Goal: Task Accomplishment & Management: Use online tool/utility

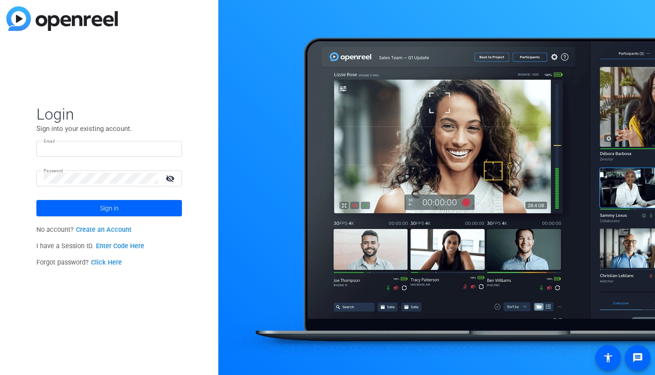
type input "msamstag@knowledgelaunch.com"
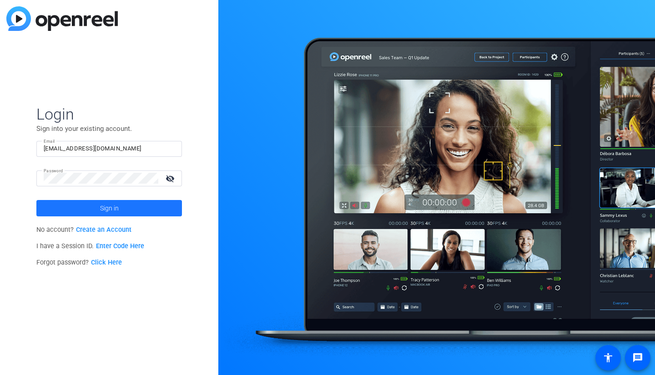
click at [83, 207] on span at bounding box center [109, 208] width 146 height 22
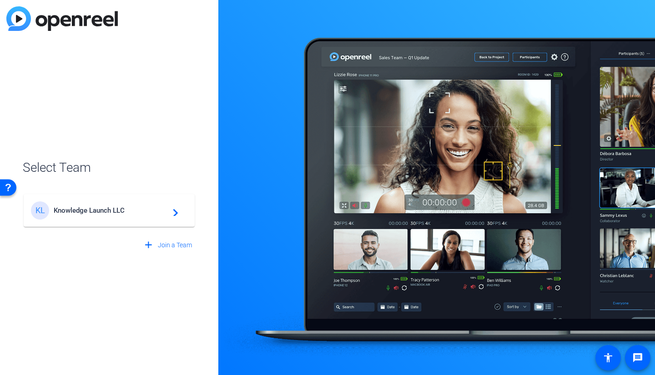
click at [91, 201] on mat-card-content "KL Knowledge Launch LLC navigate_next" at bounding box center [109, 210] width 171 height 33
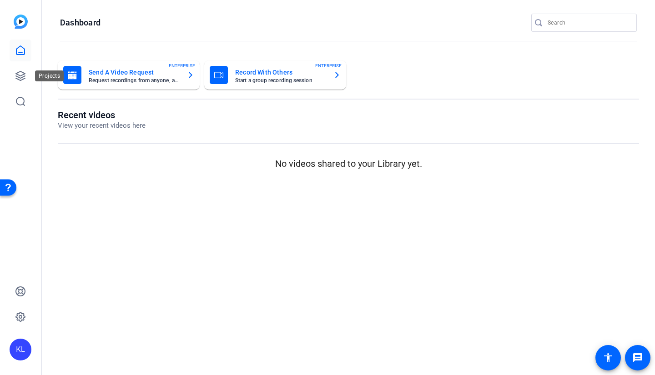
click at [19, 78] on icon at bounding box center [20, 76] width 11 height 11
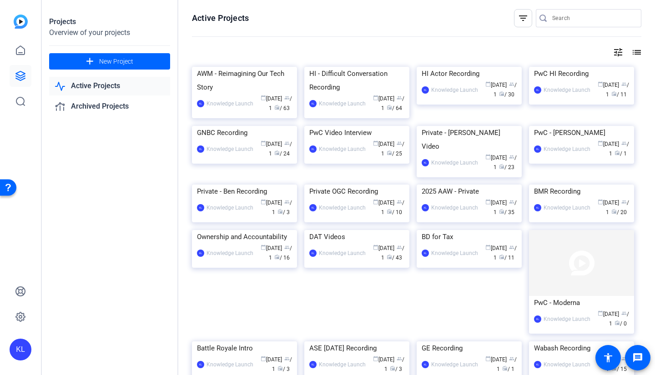
click at [92, 61] on mat-icon "add" at bounding box center [89, 61] width 11 height 11
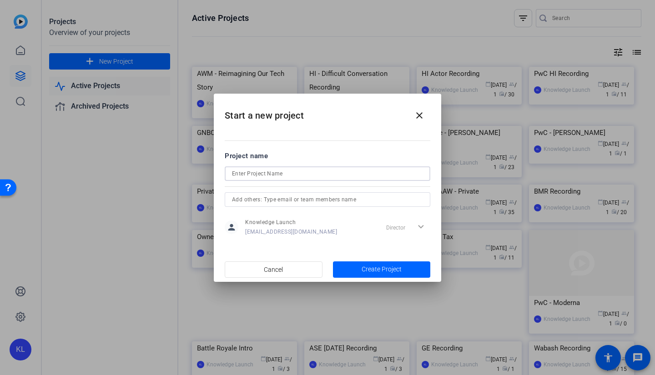
click at [295, 172] on input at bounding box center [327, 173] width 191 height 11
drag, startPoint x: 307, startPoint y: 174, endPoint x: 246, endPoint y: 176, distance: 60.5
click at [246, 176] on input "AWM Difficult Conversation" at bounding box center [327, 173] width 191 height 11
type input "AWM Difficult Conversations"
click at [371, 269] on span "Create Project" at bounding box center [382, 270] width 40 height 10
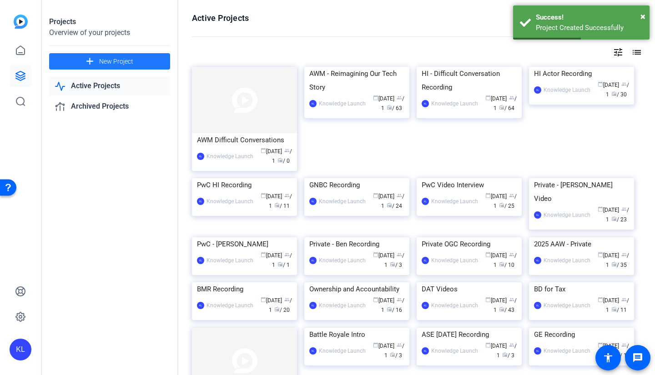
click at [248, 132] on img at bounding box center [244, 100] width 105 height 66
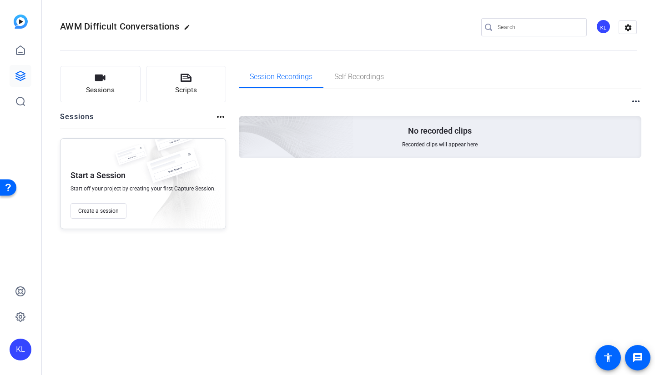
click at [178, 77] on button "Scripts" at bounding box center [186, 84] width 81 height 36
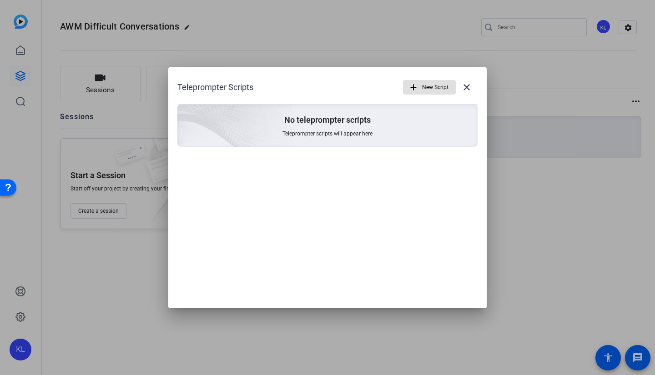
click at [348, 128] on div "No teleprompter scripts Teleprompter scripts will appear here" at bounding box center [327, 126] width 300 height 42
click at [415, 85] on mat-icon "add" at bounding box center [413, 87] width 10 height 10
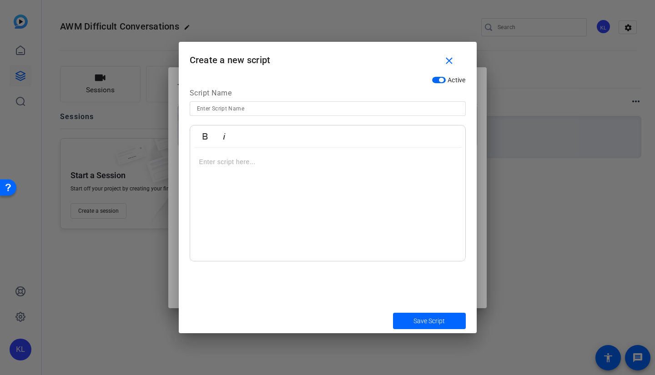
click at [328, 112] on input at bounding box center [328, 108] width 262 height 11
click at [222, 169] on div at bounding box center [327, 205] width 275 height 114
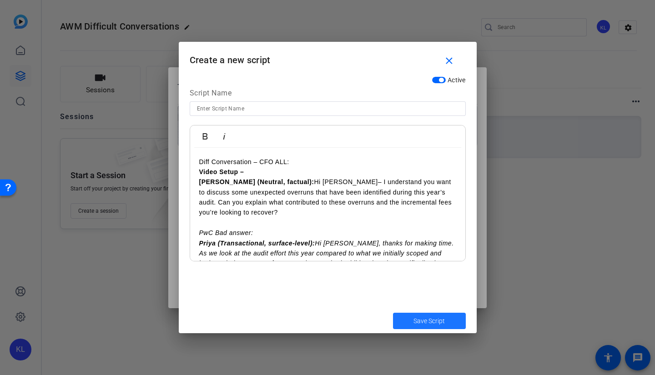
click at [426, 326] on span "submit" at bounding box center [429, 321] width 73 height 22
click at [413, 316] on span "submit" at bounding box center [429, 321] width 73 height 22
click at [237, 108] on input at bounding box center [328, 108] width 262 height 11
type input "Difficult Conversation Priya and Brian"
click at [393, 313] on button "Save Script" at bounding box center [429, 321] width 73 height 16
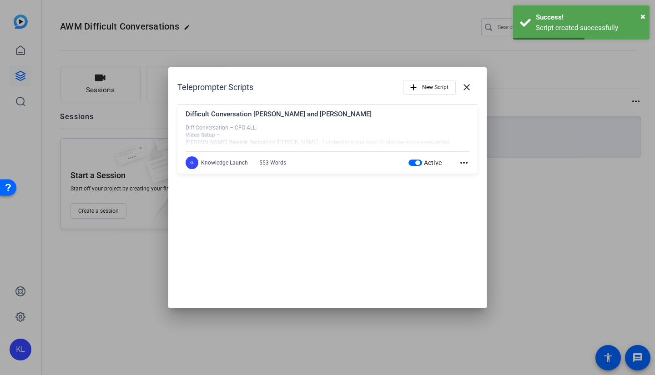
click at [499, 288] on div at bounding box center [327, 187] width 655 height 375
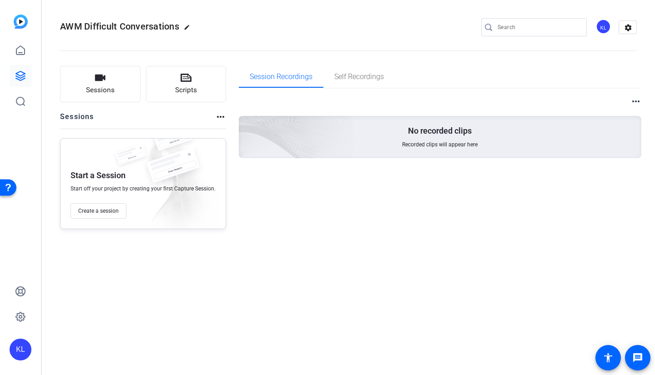
click at [105, 213] on span "Create a session" at bounding box center [98, 210] width 40 height 7
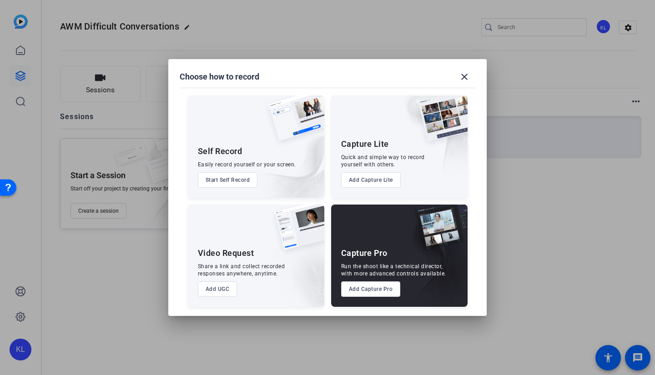
click at [214, 293] on button "Add UGC" at bounding box center [218, 289] width 40 height 15
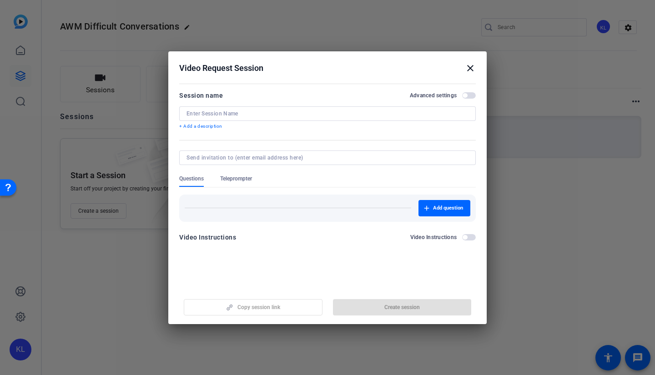
click at [227, 112] on input at bounding box center [327, 113] width 282 height 7
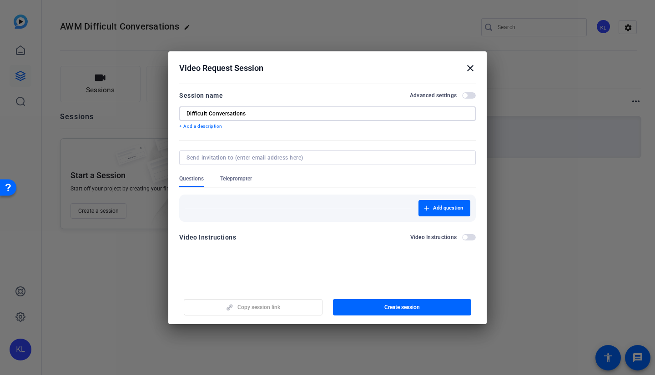
type input "Difficult Conversations"
click at [237, 176] on span "Teleprompter" at bounding box center [236, 178] width 32 height 7
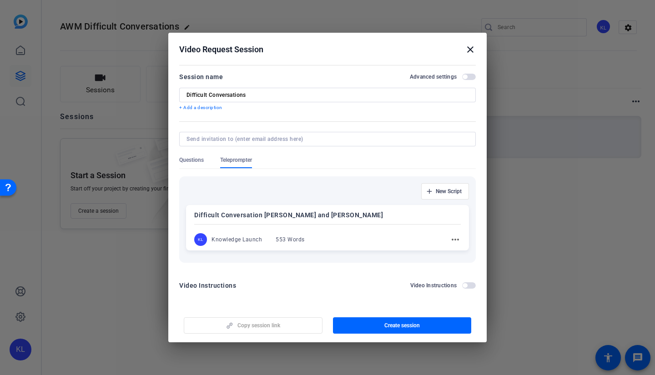
click at [196, 166] on span "Questions" at bounding box center [191, 162] width 25 height 12
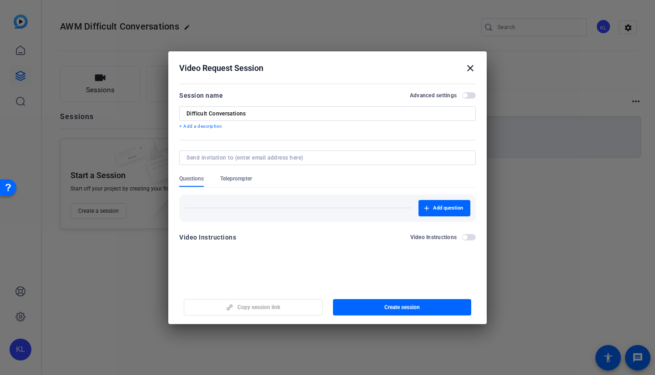
click at [377, 306] on span "button" at bounding box center [402, 308] width 139 height 22
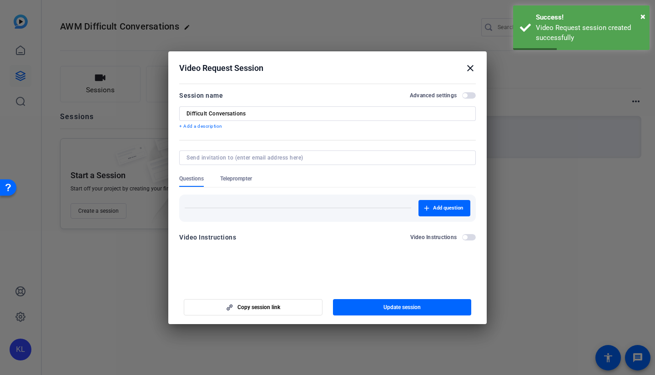
click at [472, 68] on mat-icon "close" at bounding box center [470, 68] width 11 height 11
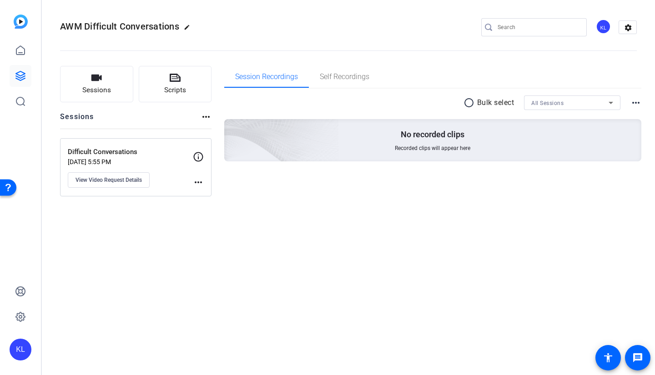
click at [197, 181] on mat-icon "more_horiz" at bounding box center [198, 182] width 11 height 11
click at [143, 177] on div at bounding box center [327, 187] width 655 height 375
click at [106, 182] on span "View Video Request Details" at bounding box center [109, 179] width 66 height 7
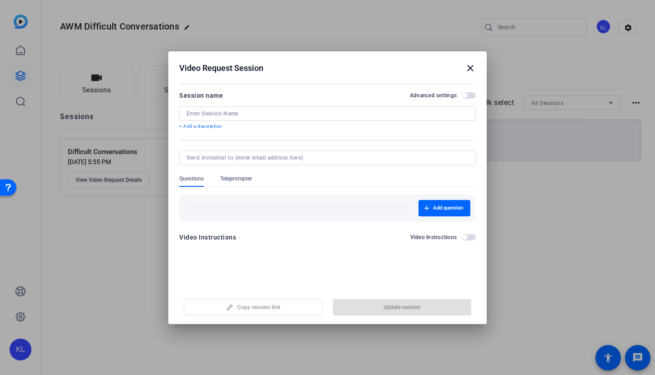
type input "Difficult Conversations"
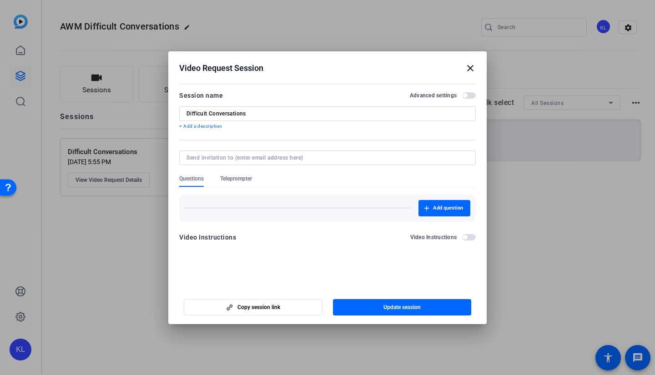
click at [102, 213] on div at bounding box center [327, 187] width 655 height 375
click at [106, 160] on div at bounding box center [327, 187] width 655 height 375
click at [470, 71] on mat-icon "close" at bounding box center [470, 68] width 11 height 11
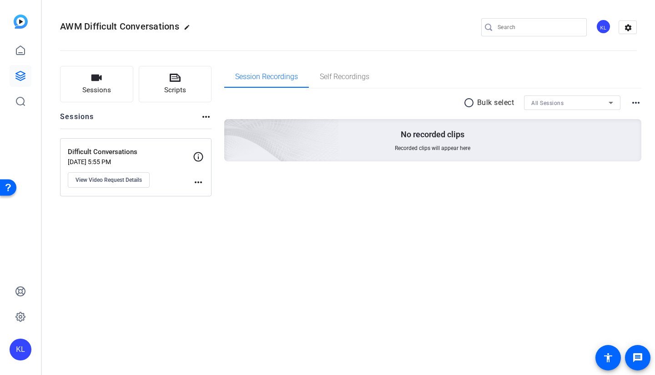
click at [122, 154] on p "Difficult Conversations" at bounding box center [130, 152] width 125 height 10
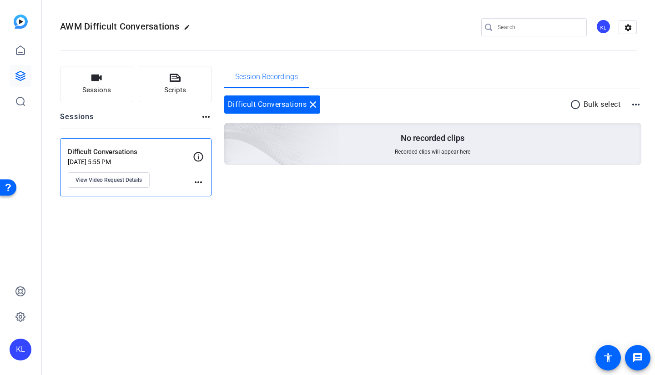
click at [109, 78] on button "Sessions" at bounding box center [96, 84] width 73 height 36
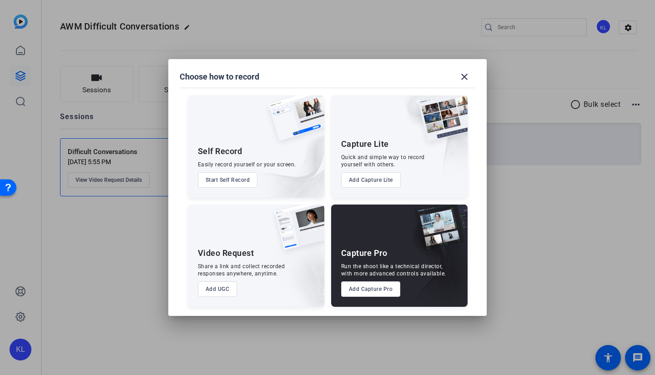
click at [464, 78] on mat-icon "close" at bounding box center [464, 76] width 11 height 11
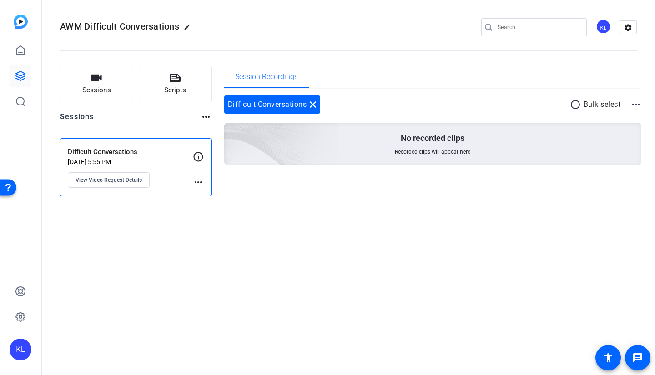
click at [198, 178] on mat-icon "more_horiz" at bounding box center [198, 182] width 11 height 11
click at [143, 183] on div at bounding box center [327, 187] width 655 height 375
click at [136, 183] on span "View Video Request Details" at bounding box center [109, 179] width 66 height 7
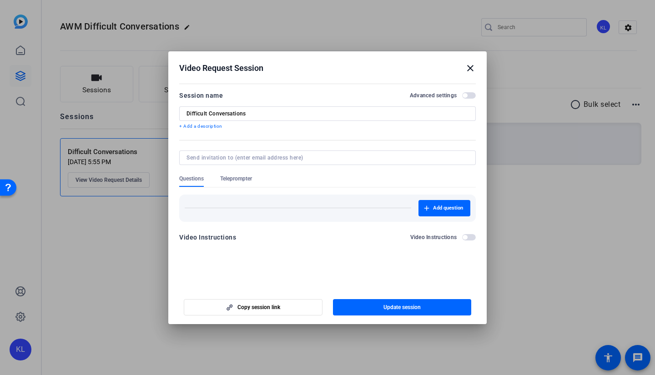
click at [462, 239] on label "Video Instructions" at bounding box center [436, 237] width 52 height 7
click at [462, 239] on button "Video Instructions" at bounding box center [469, 237] width 14 height 6
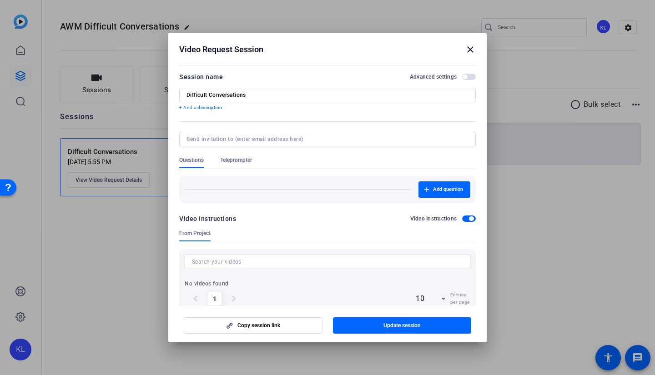
click at [469, 219] on span "button" at bounding box center [471, 219] width 5 height 5
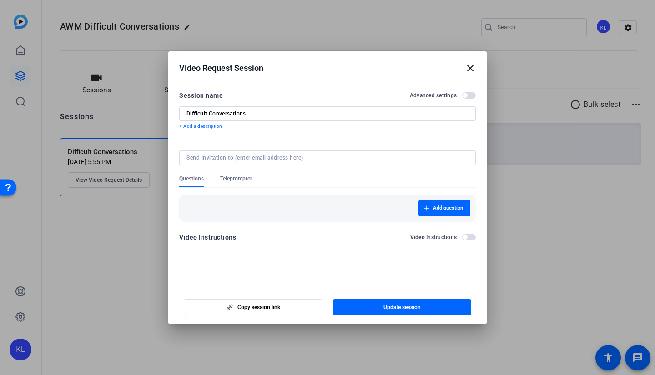
click at [474, 94] on span "button" at bounding box center [469, 95] width 14 height 6
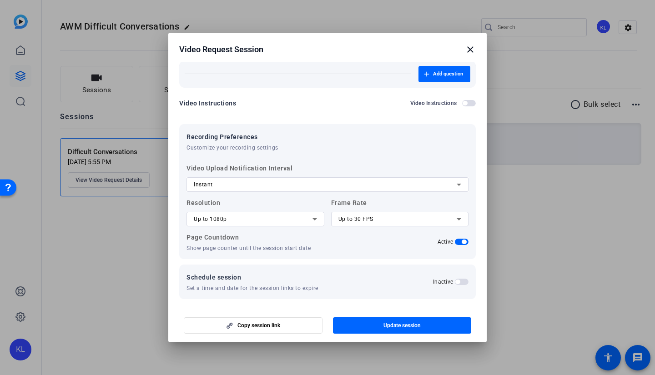
scroll to position [118, 0]
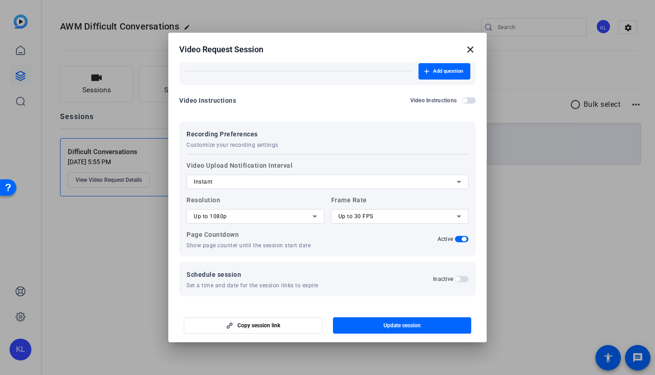
click at [375, 330] on span "button" at bounding box center [402, 326] width 139 height 22
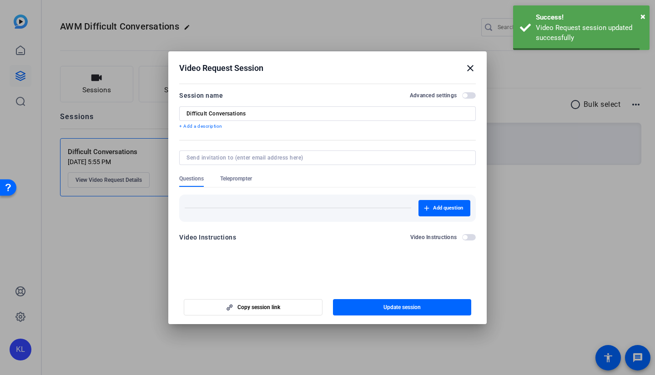
scroll to position [0, 0]
click at [475, 67] on mat-icon "close" at bounding box center [470, 68] width 11 height 11
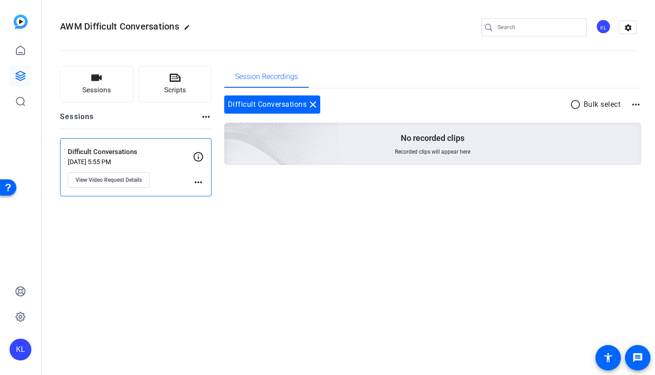
click at [124, 160] on p "Oct 13, 2025 @ 5:55 PM" at bounding box center [130, 161] width 125 height 7
click at [197, 183] on mat-icon "more_horiz" at bounding box center [198, 182] width 11 height 11
click at [200, 156] on div at bounding box center [327, 187] width 655 height 375
click at [198, 158] on icon at bounding box center [199, 157] width 10 height 10
click at [116, 175] on button "View Video Request Details" at bounding box center [109, 179] width 82 height 15
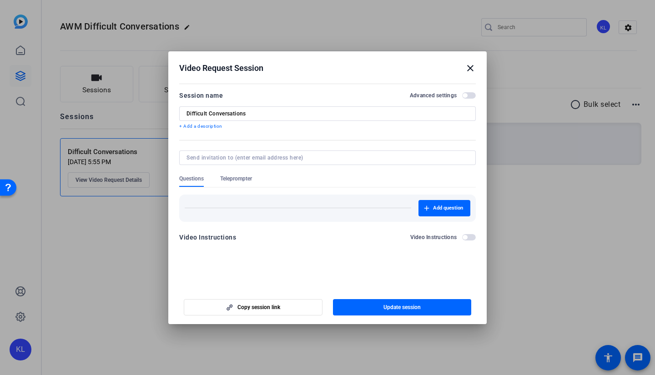
click at [226, 309] on icon "button" at bounding box center [229, 307] width 11 height 6
click at [473, 65] on mat-icon "close" at bounding box center [470, 68] width 11 height 11
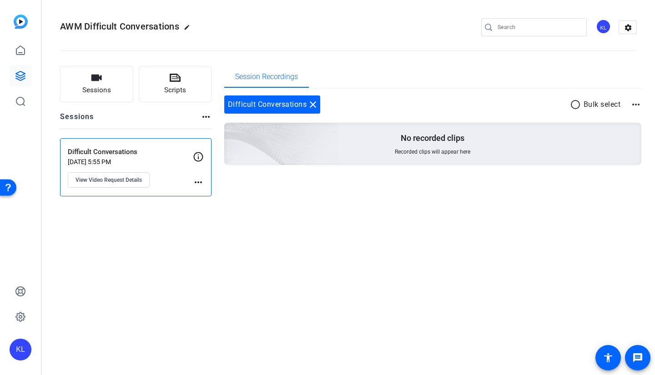
click at [130, 81] on button "Sessions" at bounding box center [96, 84] width 73 height 36
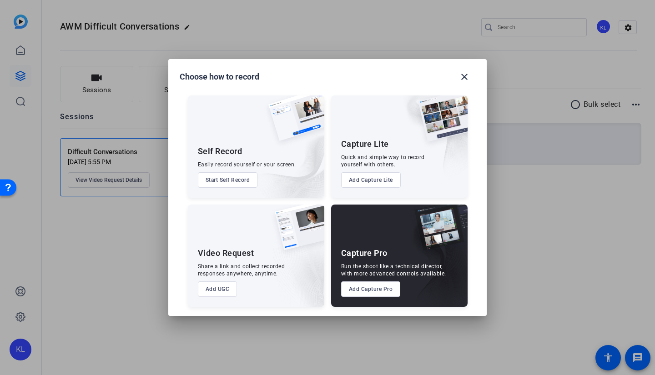
click at [97, 207] on div at bounding box center [327, 187] width 655 height 375
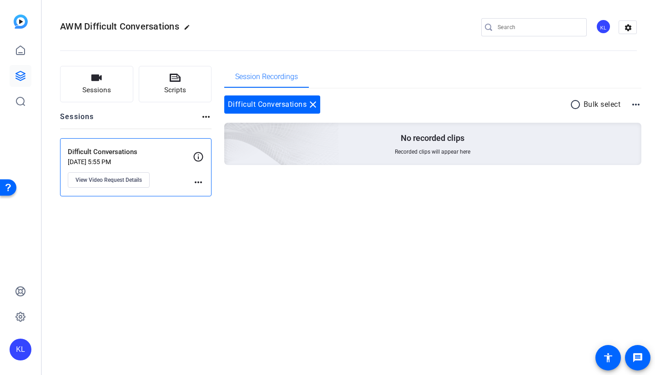
click at [199, 156] on icon at bounding box center [198, 156] width 11 height 11
click at [197, 181] on mat-icon "more_horiz" at bounding box center [198, 182] width 11 height 11
click at [204, 192] on span "Archive Session" at bounding box center [220, 195] width 41 height 11
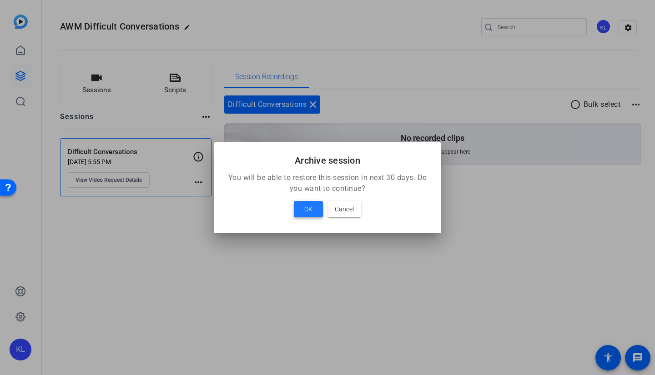
click at [302, 203] on span at bounding box center [308, 209] width 29 height 22
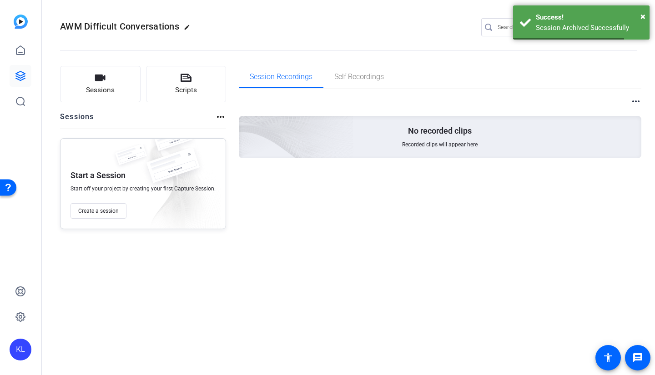
click at [105, 88] on span "Sessions" at bounding box center [100, 90] width 29 height 10
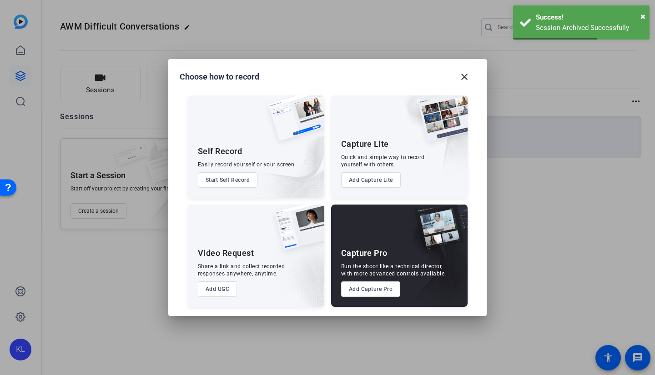
click at [115, 214] on div at bounding box center [327, 187] width 655 height 375
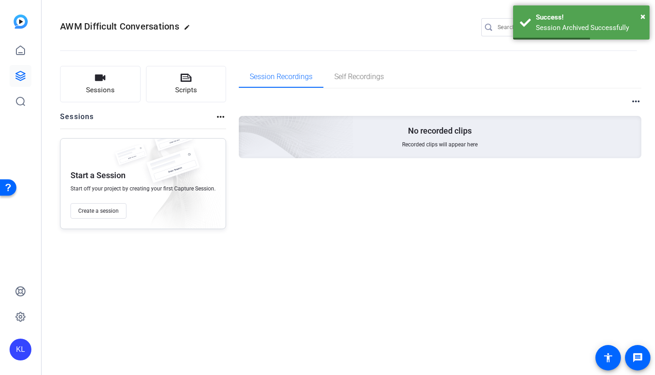
click at [111, 211] on span "Create a session" at bounding box center [98, 210] width 40 height 7
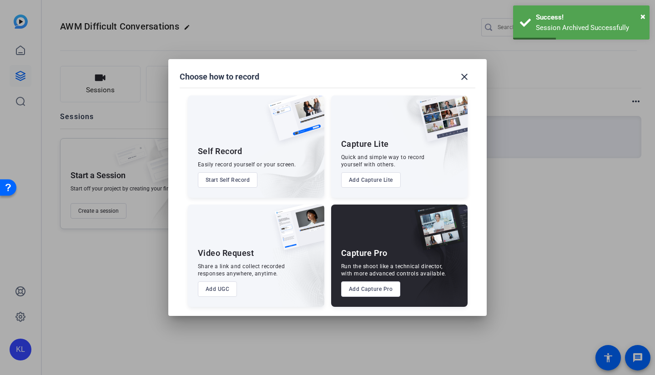
click at [365, 179] on button "Add Capture Lite" at bounding box center [371, 179] width 60 height 15
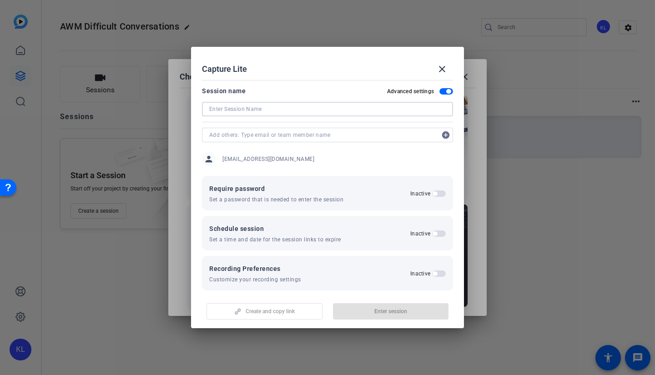
click at [257, 111] on input at bounding box center [327, 109] width 237 height 11
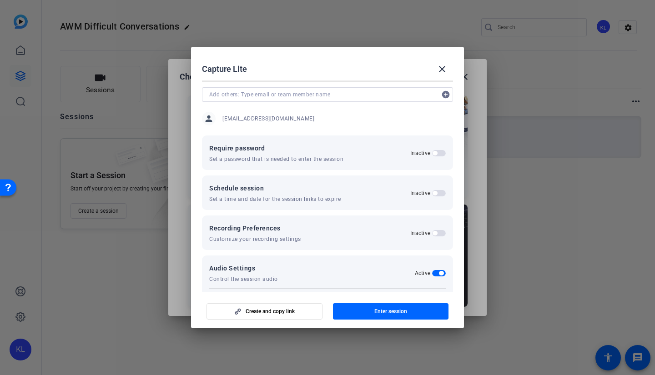
scroll to position [87, 0]
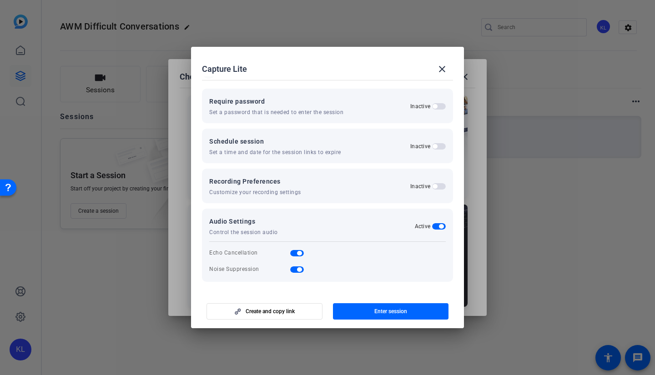
type input "Difficult Conversations"
click at [433, 186] on span "button" at bounding box center [435, 186] width 5 height 5
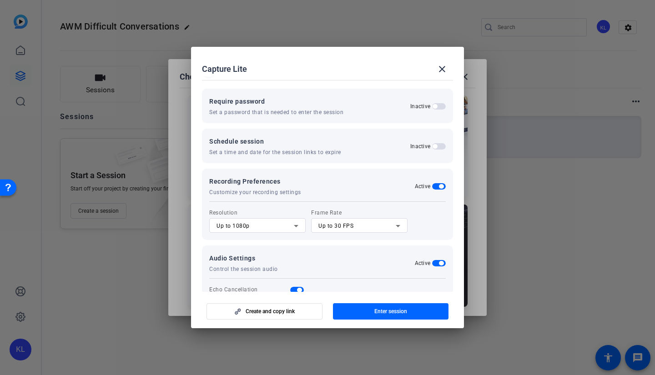
click at [434, 187] on span "button" at bounding box center [439, 186] width 14 height 6
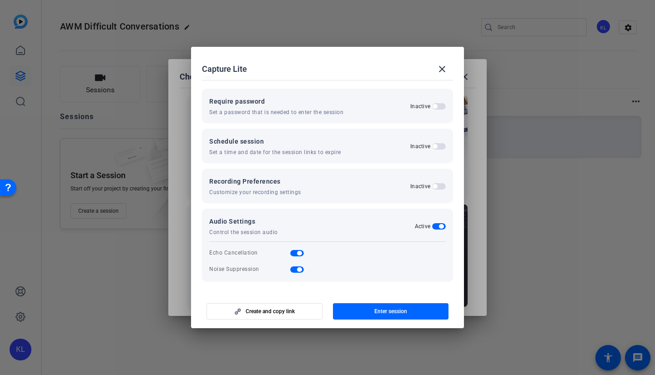
click at [297, 255] on span "button" at bounding box center [299, 253] width 5 height 5
click at [297, 272] on span "button" at bounding box center [299, 269] width 5 height 5
click at [366, 311] on span "button" at bounding box center [391, 312] width 116 height 22
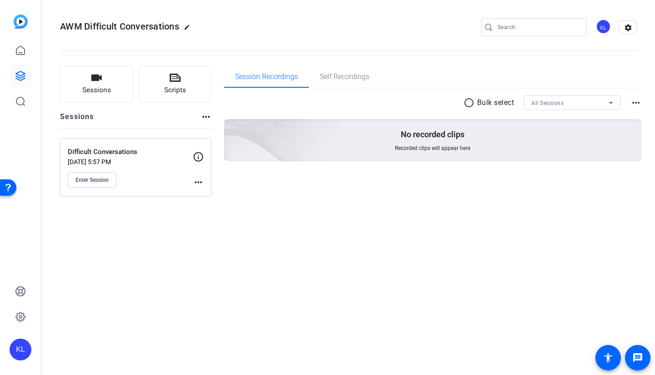
click at [197, 185] on mat-icon "more_horiz" at bounding box center [198, 182] width 11 height 11
click at [197, 159] on div at bounding box center [327, 187] width 655 height 375
click at [197, 156] on icon at bounding box center [198, 156] width 11 height 11
click at [100, 77] on icon "button" at bounding box center [96, 78] width 10 height 6
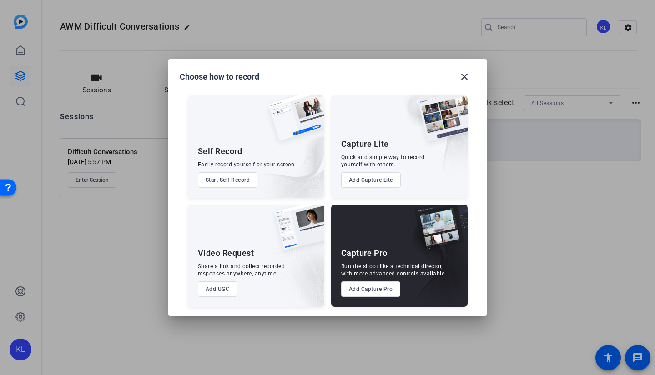
click at [360, 299] on div "Capture Pro Run the shoot like a technical director, with more advanced control…" at bounding box center [399, 256] width 136 height 102
click at [360, 292] on button "Add Capture Pro" at bounding box center [371, 289] width 60 height 15
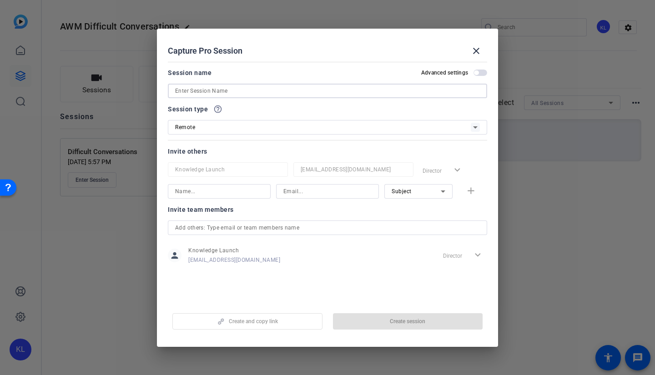
click at [231, 88] on input at bounding box center [327, 91] width 305 height 11
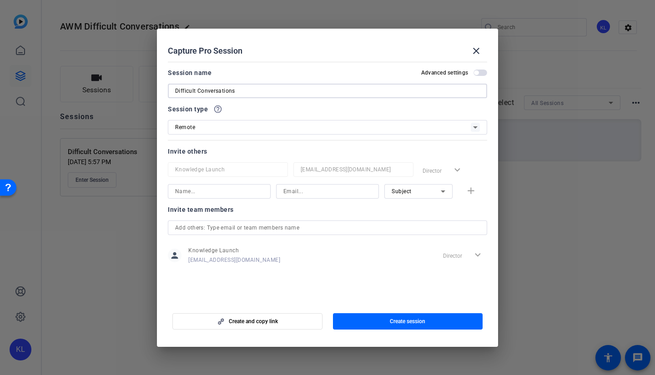
type input "Difficult Conversations"
click at [386, 323] on span "button" at bounding box center [408, 322] width 150 height 22
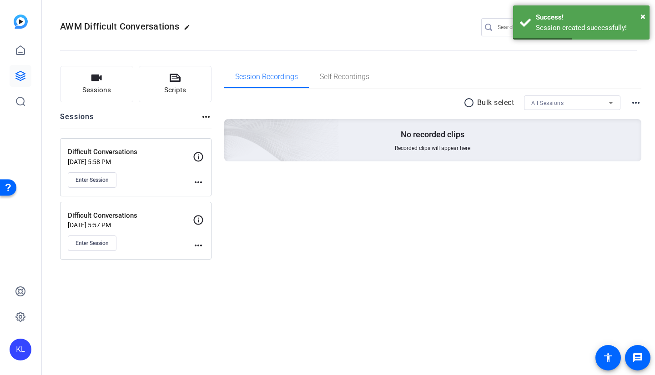
click at [204, 247] on div "Difficult Conversations Oct 13, 2025 @ 5:57 PM Enter Session more_horiz" at bounding box center [135, 231] width 151 height 58
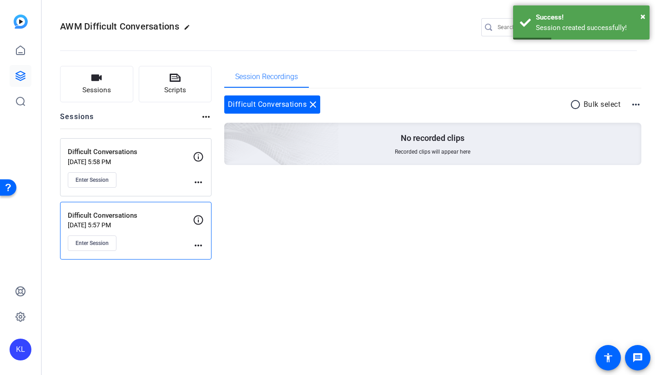
click at [199, 245] on mat-icon "more_horiz" at bounding box center [198, 245] width 11 height 11
click at [210, 276] on div "Edit Session Archive Session" at bounding box center [221, 264] width 56 height 27
click at [210, 271] on div "Sessions Scripts Sessions more_horiz Difficult Conversations Oct 13, 2025 @ 5:5…" at bounding box center [348, 163] width 613 height 217
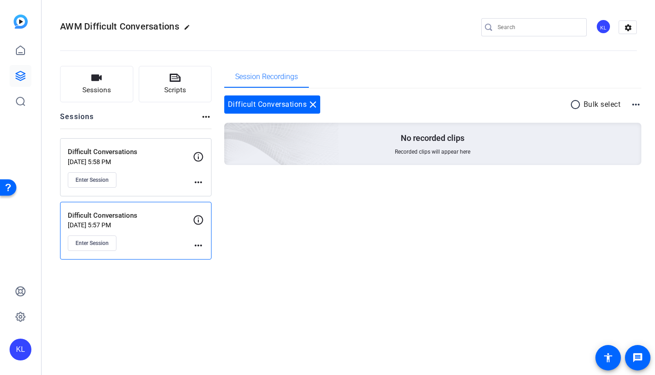
click at [201, 247] on mat-icon "more_horiz" at bounding box center [198, 245] width 11 height 11
click at [216, 272] on span "Archive Session" at bounding box center [220, 270] width 41 height 11
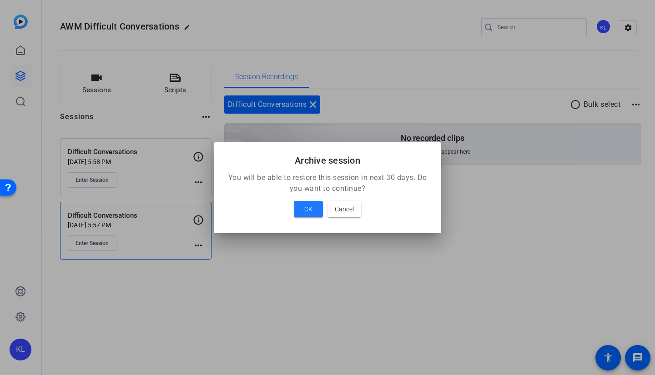
click at [308, 209] on span "OK" at bounding box center [308, 209] width 8 height 11
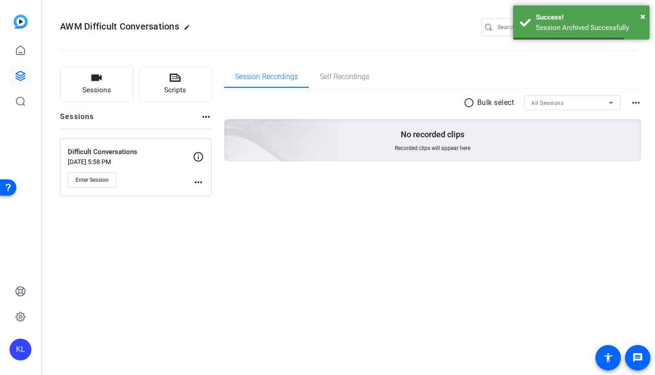
click at [108, 176] on span "Enter Session" at bounding box center [92, 179] width 33 height 7
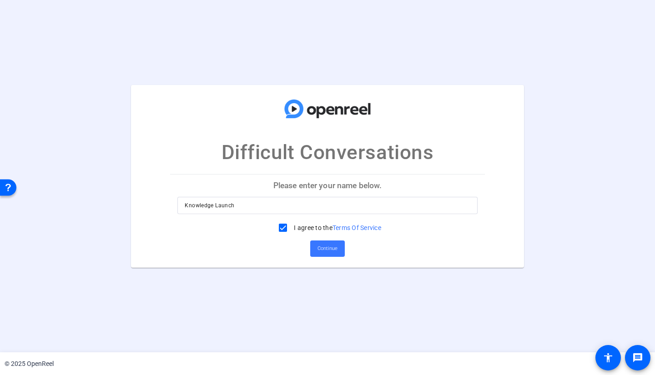
click at [343, 247] on span at bounding box center [327, 249] width 35 height 22
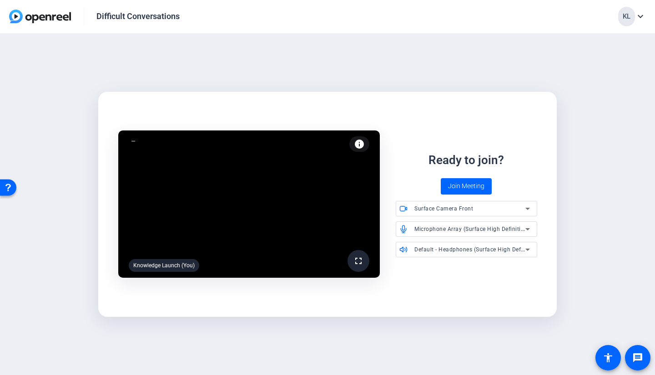
click at [461, 185] on span "Join Meeting" at bounding box center [466, 186] width 36 height 10
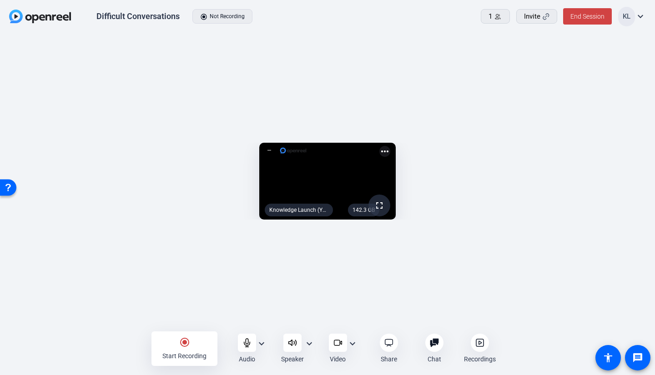
click at [538, 12] on span "Invite" at bounding box center [532, 16] width 16 height 10
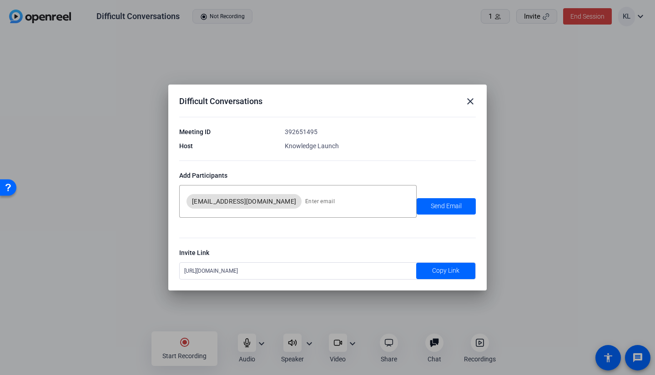
click at [472, 99] on mat-icon "close" at bounding box center [470, 101] width 11 height 11
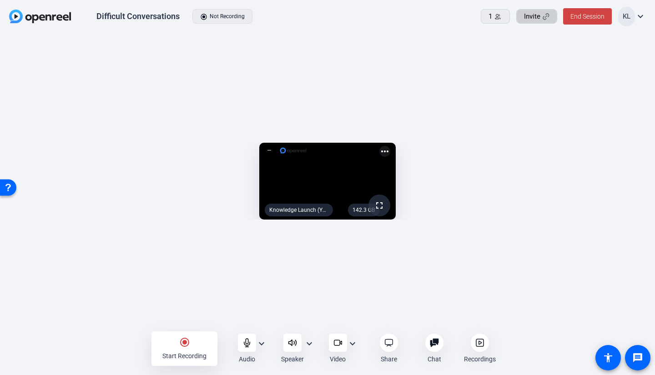
click at [592, 18] on span "End Session" at bounding box center [587, 16] width 34 height 7
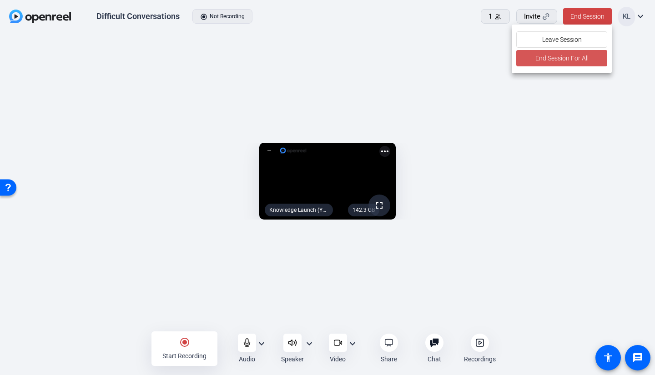
click at [543, 64] on span "End Session For All" at bounding box center [561, 58] width 53 height 11
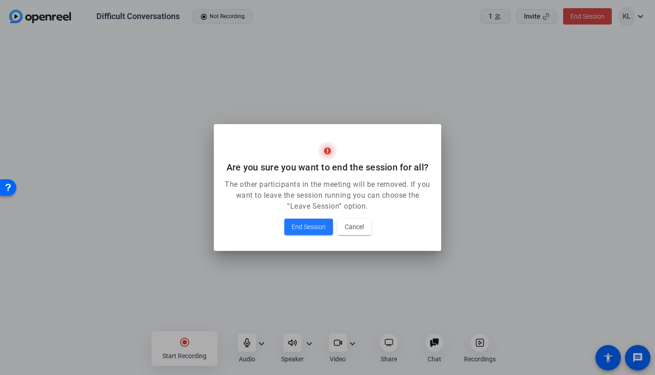
click at [300, 227] on span "End Session" at bounding box center [309, 227] width 34 height 11
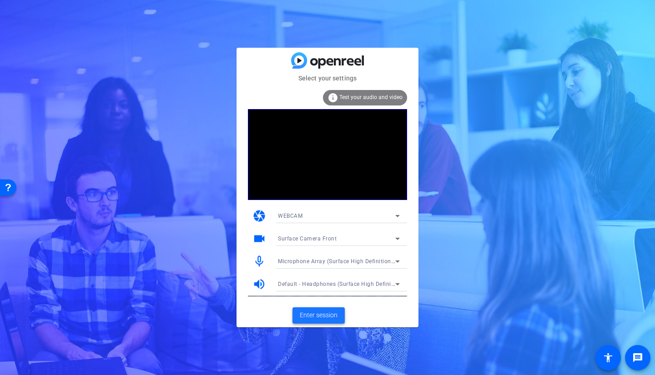
click at [306, 309] on span at bounding box center [318, 316] width 52 height 22
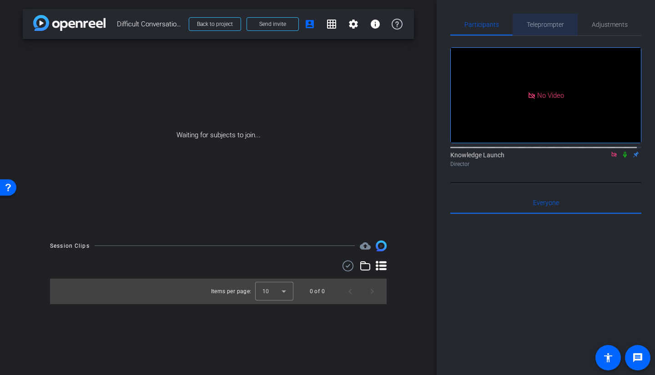
click at [549, 19] on span "Teleprompter" at bounding box center [545, 25] width 37 height 22
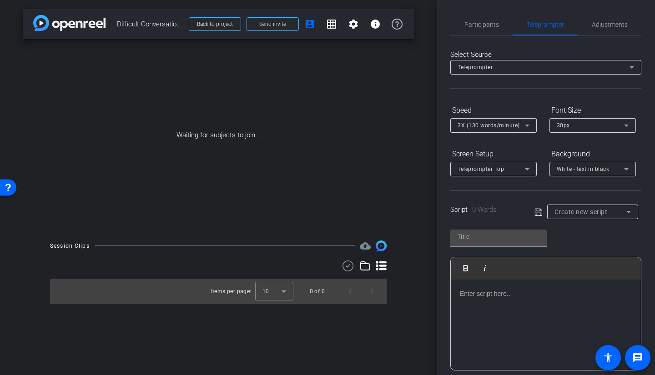
click at [595, 213] on span "Create new script" at bounding box center [580, 211] width 53 height 7
click at [580, 239] on mat-option "Difficult Conversation Priya and Brian" at bounding box center [589, 244] width 89 height 15
type input "Difficult Conversation Priya and Brian"
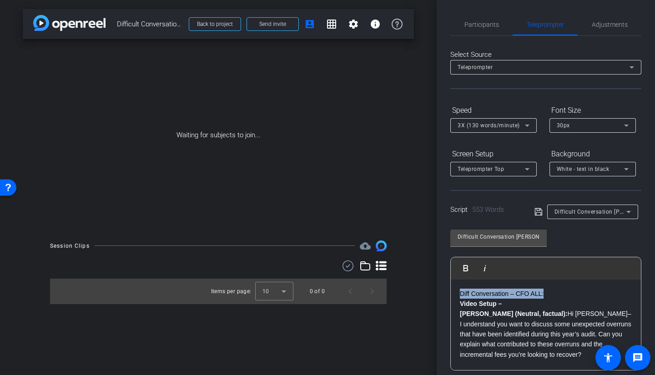
drag, startPoint x: 551, startPoint y: 294, endPoint x: 425, endPoint y: 288, distance: 126.2
click at [425, 288] on div "arrow_back Difficult Conversations Back to project Send invite account_box grid…" at bounding box center [327, 187] width 655 height 375
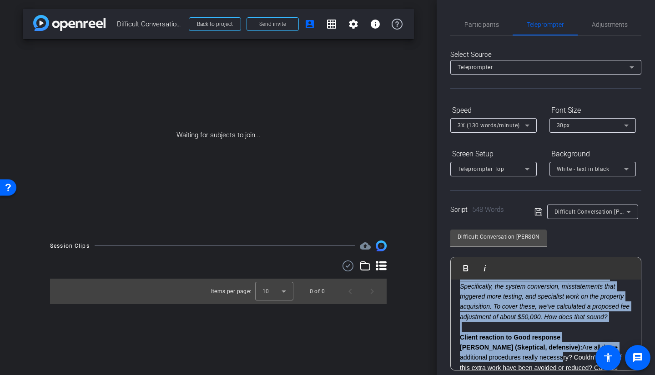
scroll to position [170, 0]
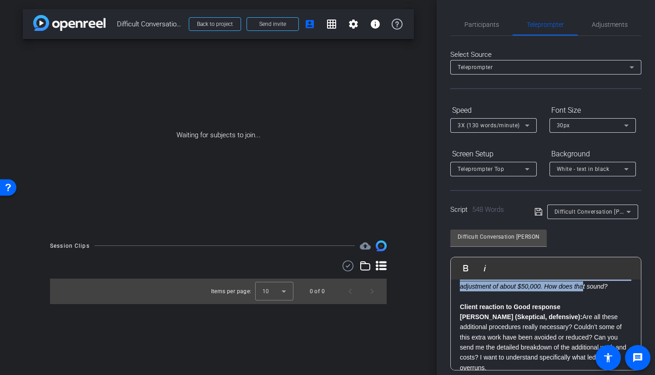
drag, startPoint x: 461, startPoint y: 330, endPoint x: 507, endPoint y: 297, distance: 56.3
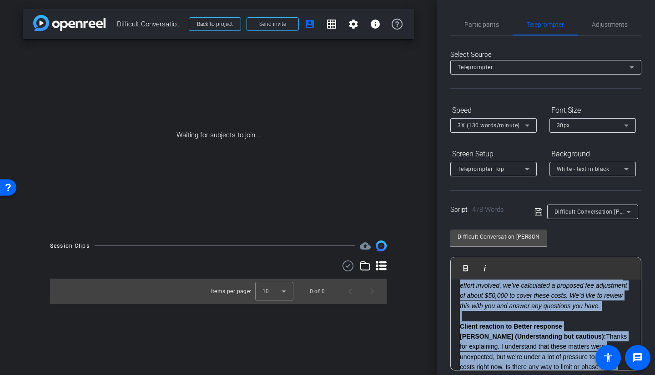
scroll to position [319, 0]
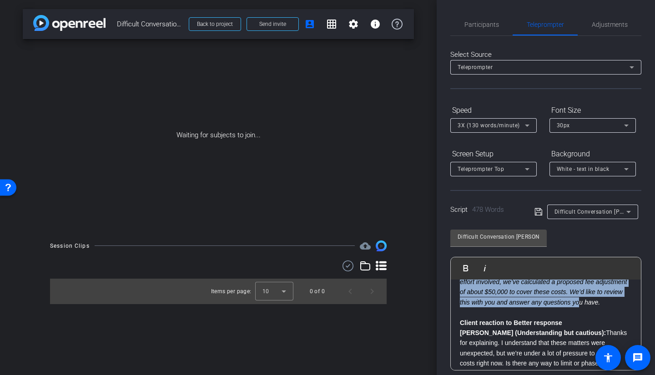
drag, startPoint x: 460, startPoint y: 297, endPoint x: 522, endPoint y: 299, distance: 62.3
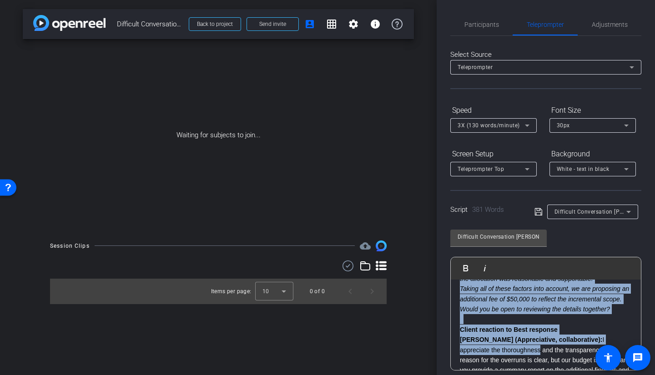
scroll to position [514, 0]
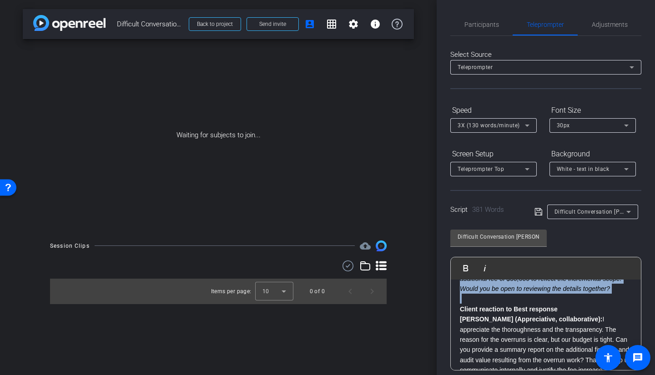
drag, startPoint x: 469, startPoint y: 303, endPoint x: 502, endPoint y: 317, distance: 35.7
click at [502, 317] on div "Video Setup – Brian (Neutral, factual): Hi Priya– I understand you want to disc…" at bounding box center [546, 96] width 190 height 660
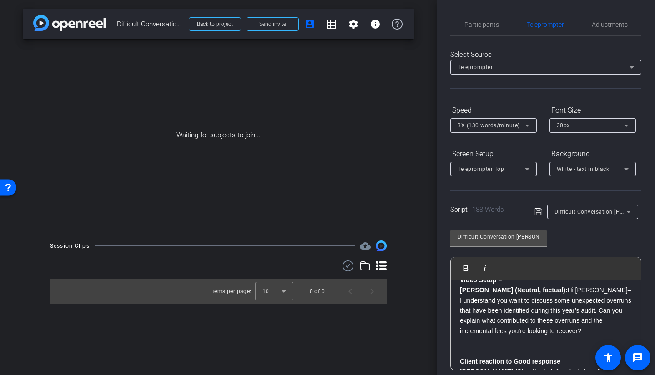
scroll to position [0, 0]
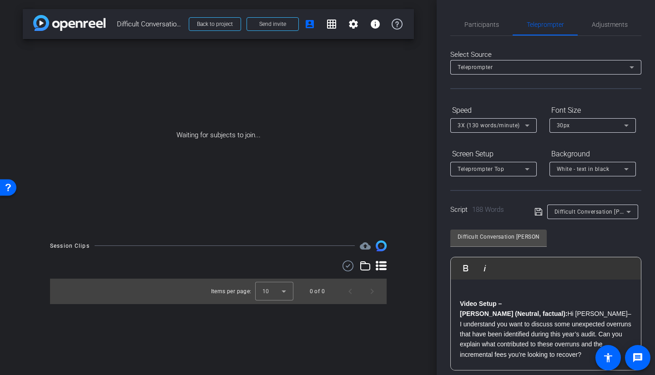
click at [536, 213] on icon at bounding box center [537, 211] width 7 height 7
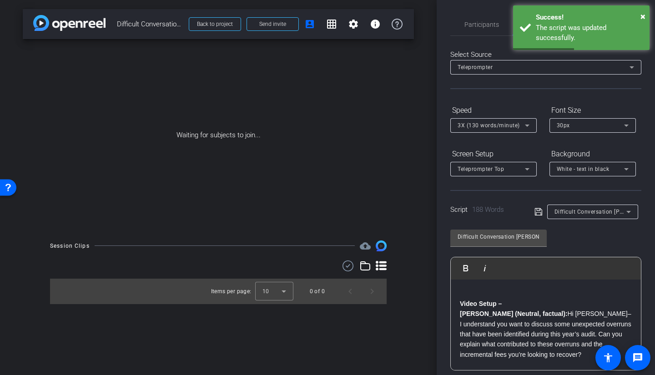
click at [479, 14] on span "Participants" at bounding box center [481, 25] width 35 height 22
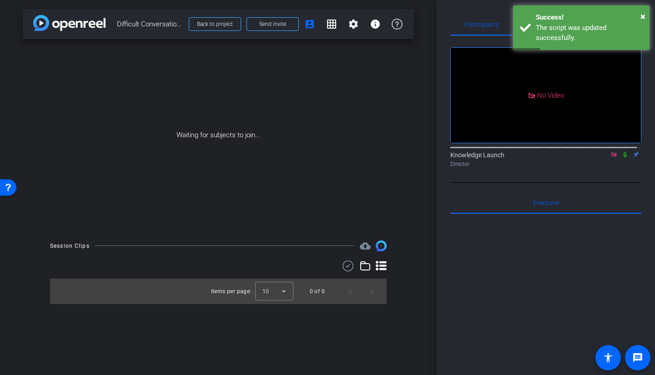
click at [257, 21] on span at bounding box center [272, 24] width 51 height 22
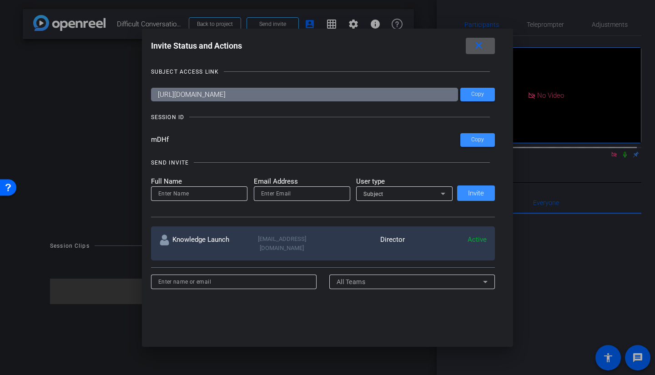
click at [484, 47] on mat-icon "close" at bounding box center [478, 45] width 11 height 11
